Goal: Task Accomplishment & Management: Manage account settings

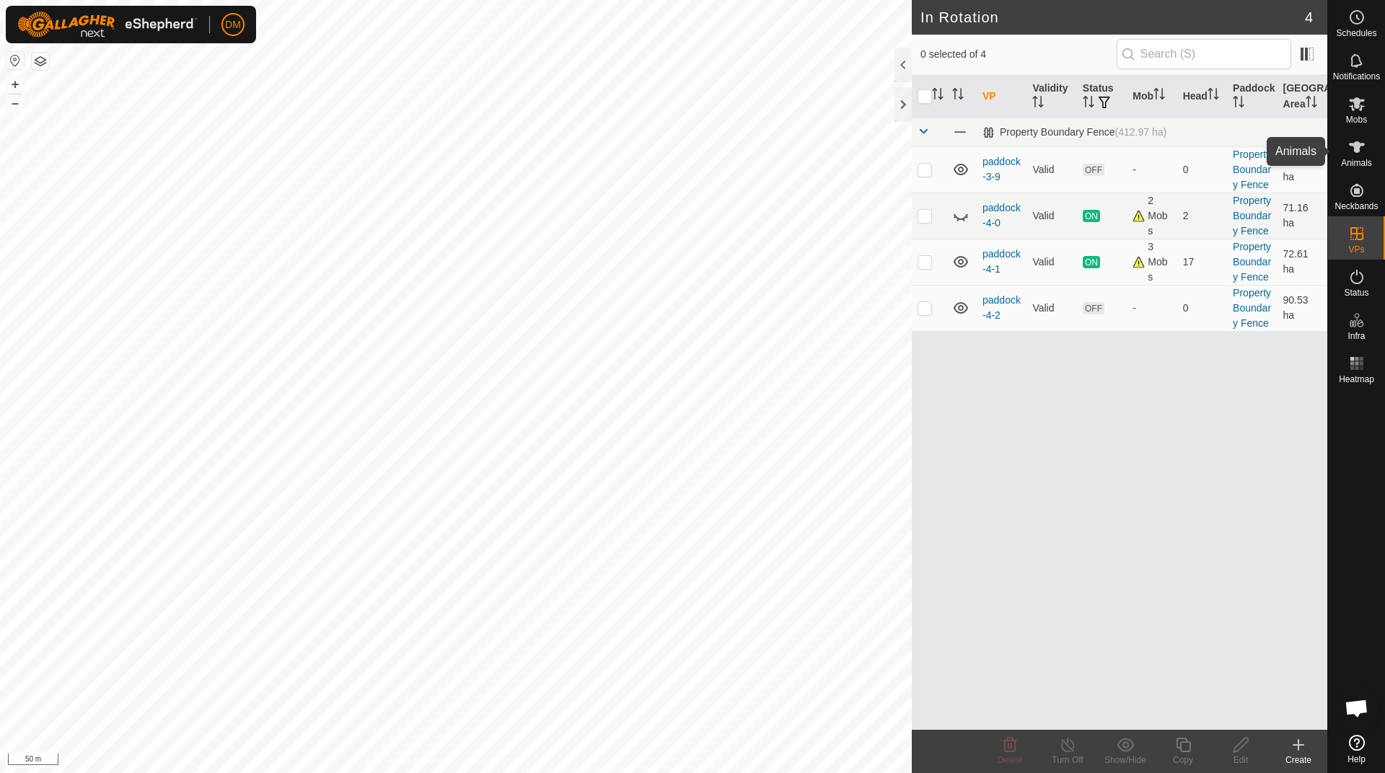
click at [1355, 149] on icon at bounding box center [1357, 147] width 16 height 12
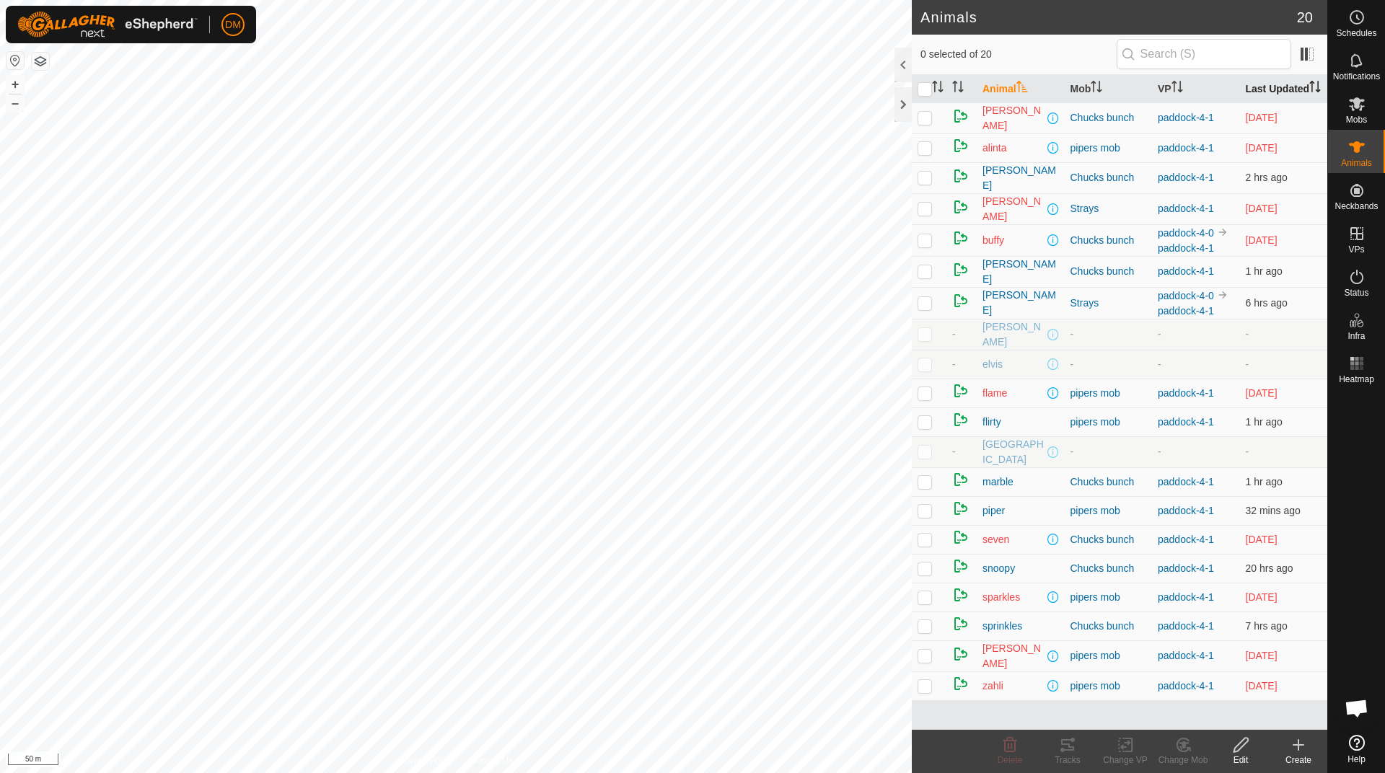
click at [1259, 89] on th "Last Updated" at bounding box center [1284, 89] width 88 height 28
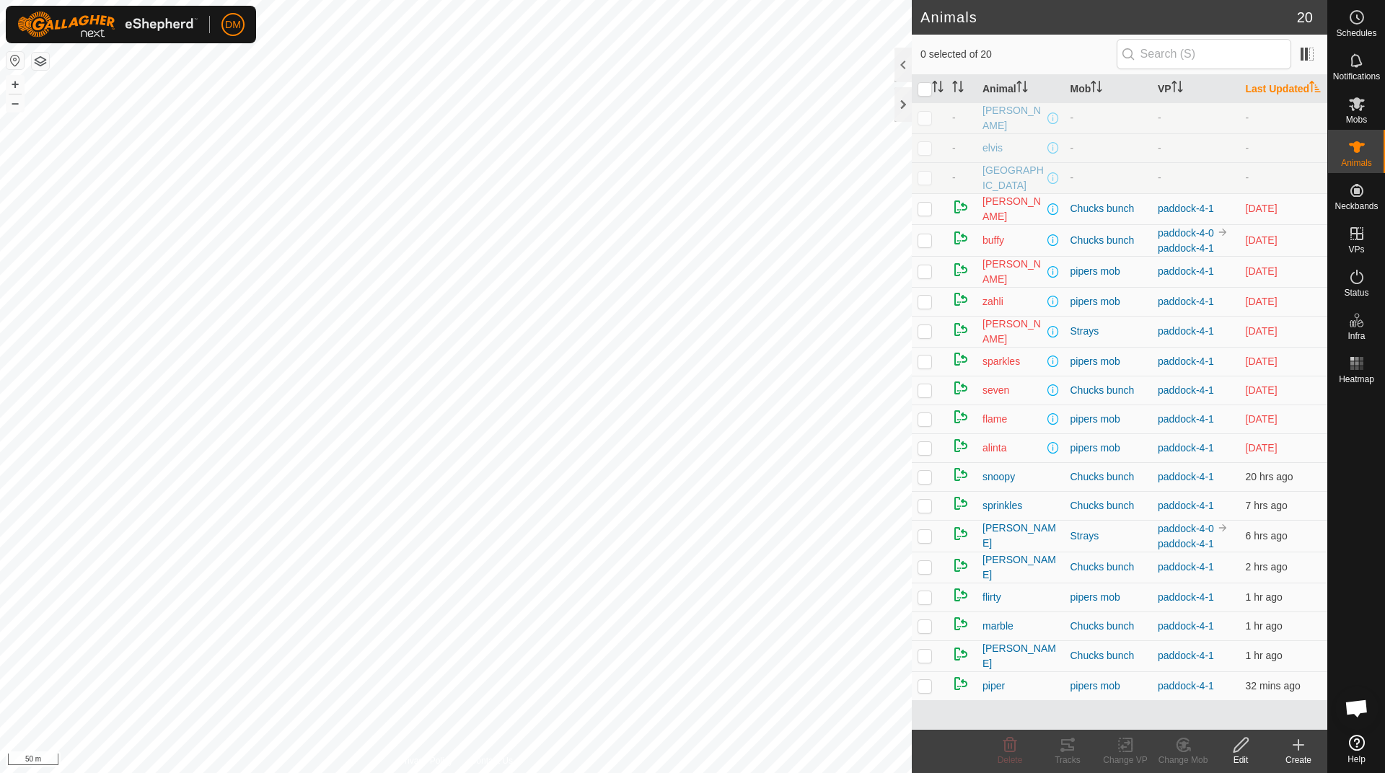
click at [1259, 89] on th "Last Updated" at bounding box center [1284, 89] width 88 height 28
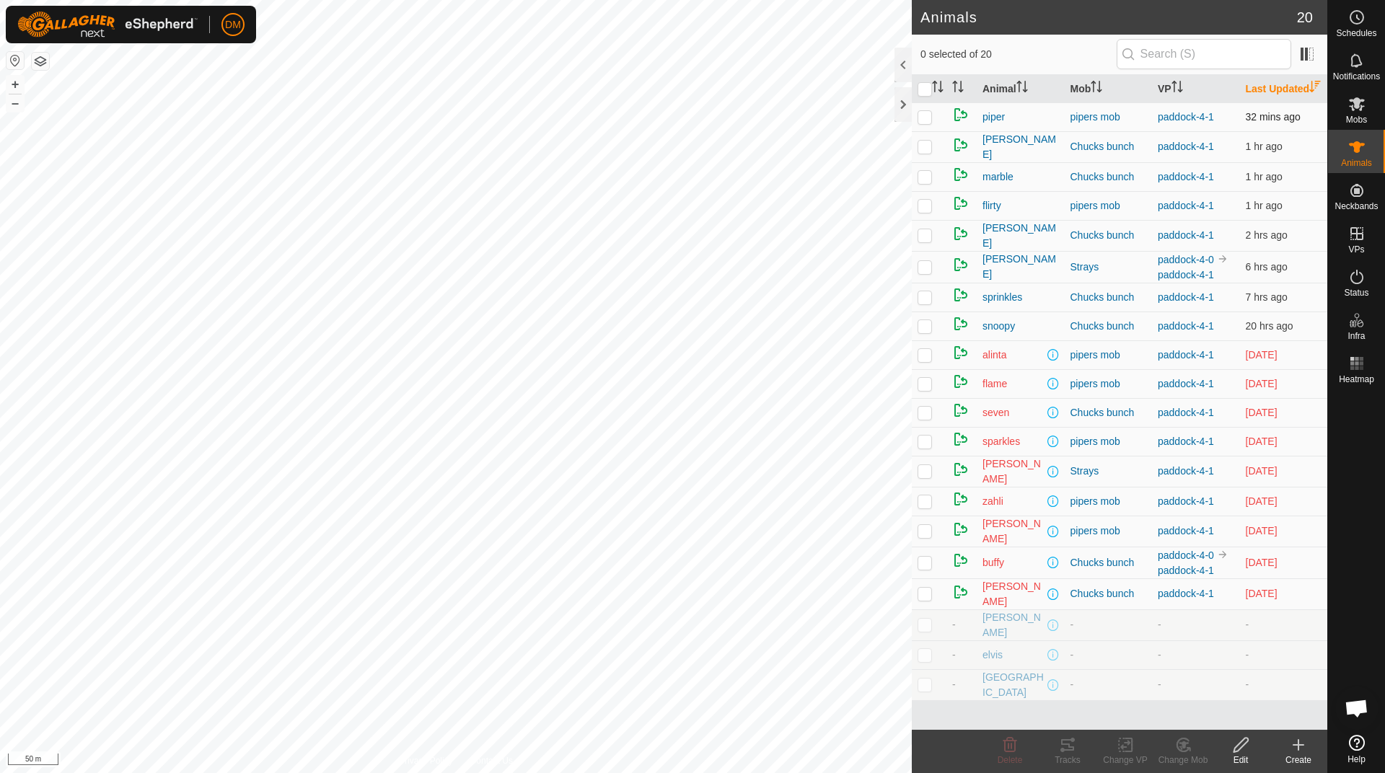
click at [924, 123] on p-checkbox at bounding box center [925, 117] width 14 height 12
checkbox input "false"
click at [919, 152] on p-checkbox at bounding box center [925, 147] width 14 height 12
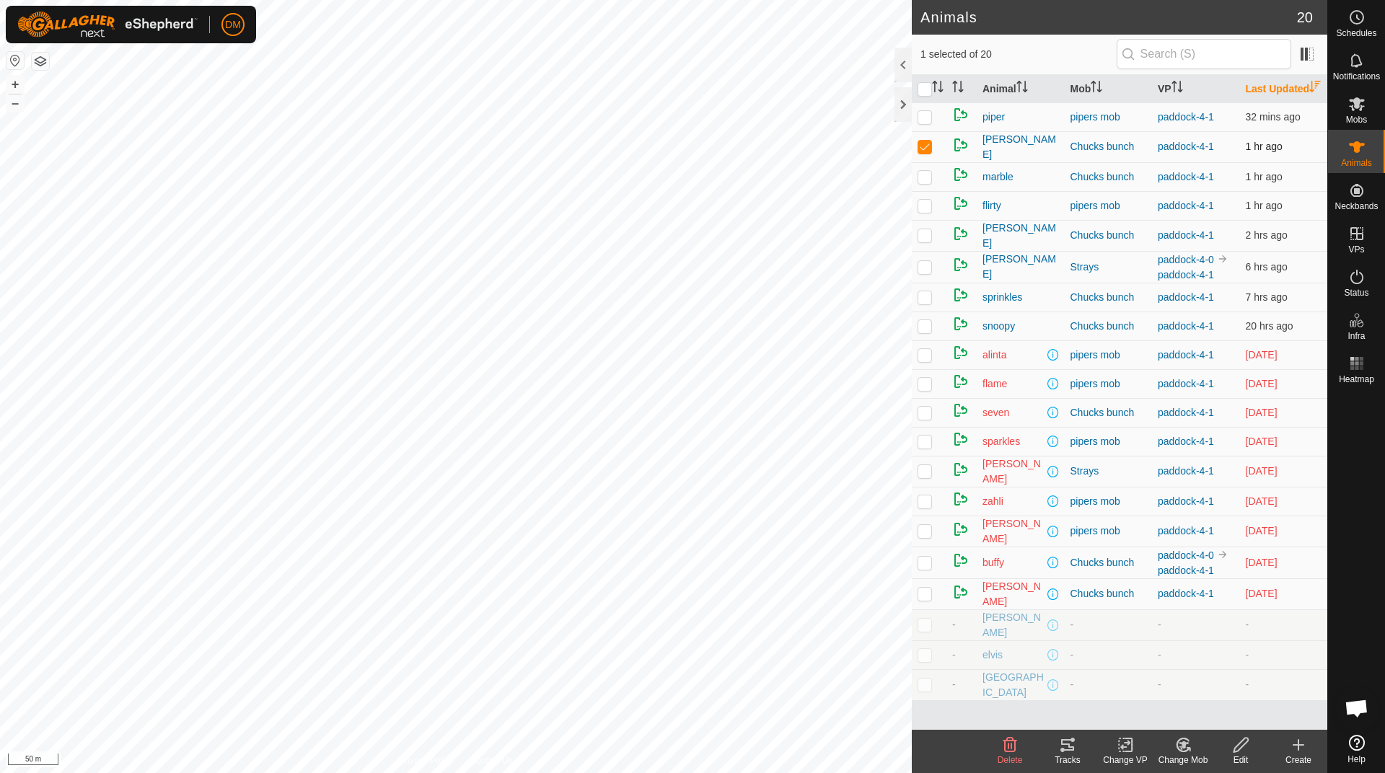
checkbox input "false"
click at [926, 183] on p-checkbox at bounding box center [925, 177] width 14 height 12
click at [924, 183] on p-checkbox at bounding box center [925, 177] width 14 height 12
checkbox input "false"
